Goal: Find specific page/section: Find specific page/section

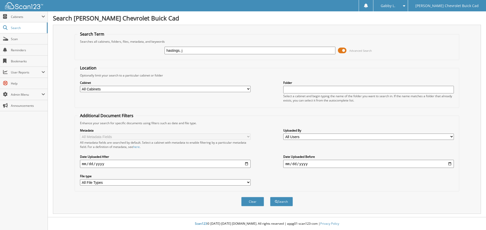
type input "hastings, j"
click at [270, 197] on button "Search" at bounding box center [281, 201] width 23 height 9
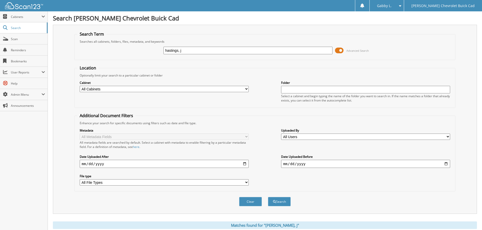
click at [187, 50] on input "hastings, j" at bounding box center [247, 51] width 169 height 8
type input "hastings, J"
click at [268, 197] on button "Search" at bounding box center [279, 201] width 23 height 9
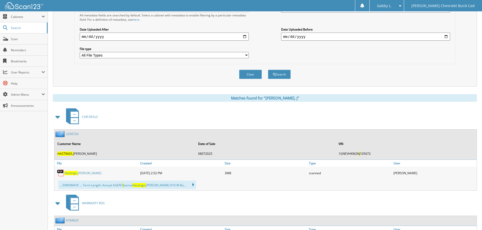
scroll to position [126, 0]
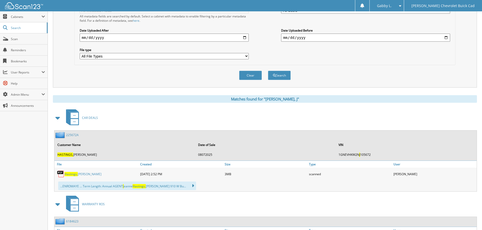
click at [73, 175] on span "Hastings," at bounding box center [71, 174] width 13 height 4
click at [76, 175] on span "Hastings," at bounding box center [71, 174] width 13 height 4
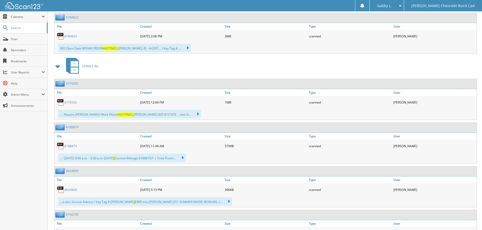
scroll to position [367, 0]
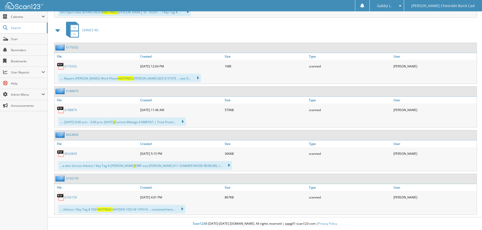
click at [67, 153] on link "8024840" at bounding box center [71, 154] width 12 height 4
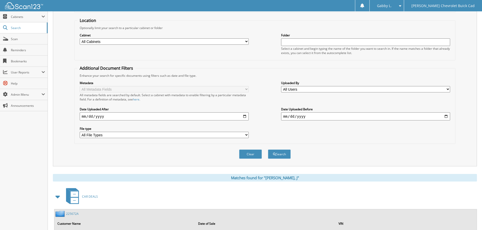
scroll to position [0, 0]
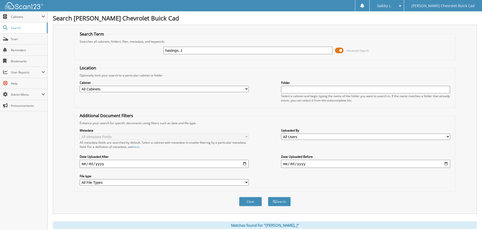
click at [195, 53] on input "hastings, J" at bounding box center [247, 51] width 169 height 8
click at [194, 53] on input "hastings, J" at bounding box center [247, 51] width 169 height 8
type input "h"
type input "[PERSON_NAME]"
click at [268, 197] on button "Search" at bounding box center [279, 201] width 23 height 9
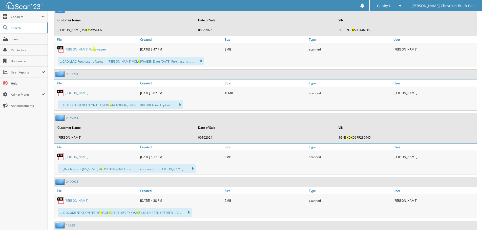
scroll to position [49, 0]
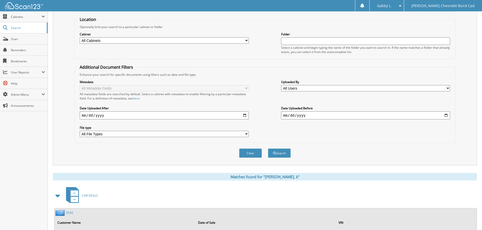
type input "chapman, k"
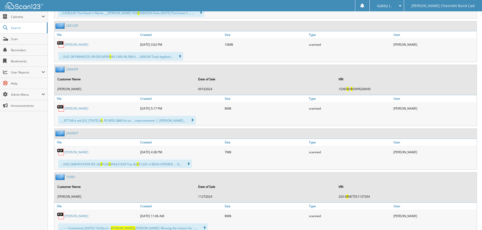
scroll to position [529, 0]
